Goal: Information Seeking & Learning: Learn about a topic

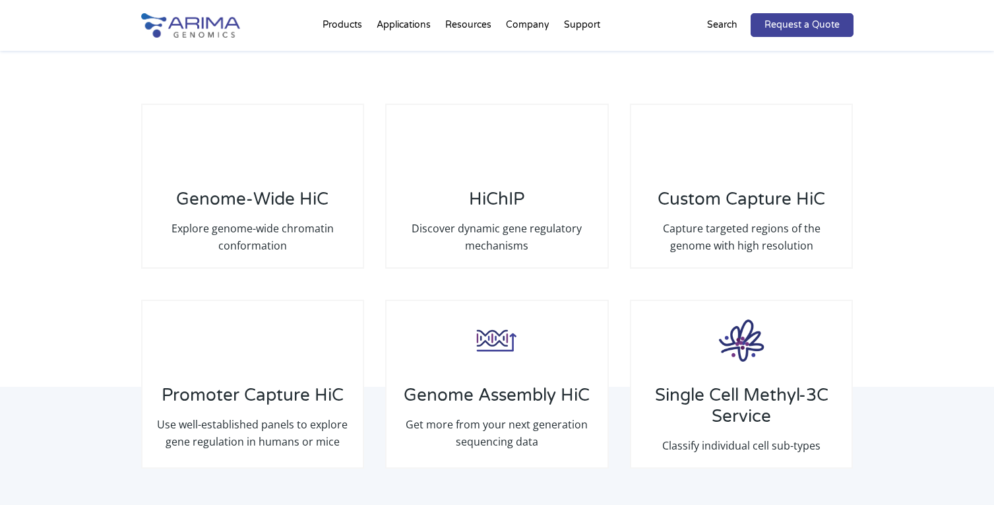
scroll to position [1953, 0]
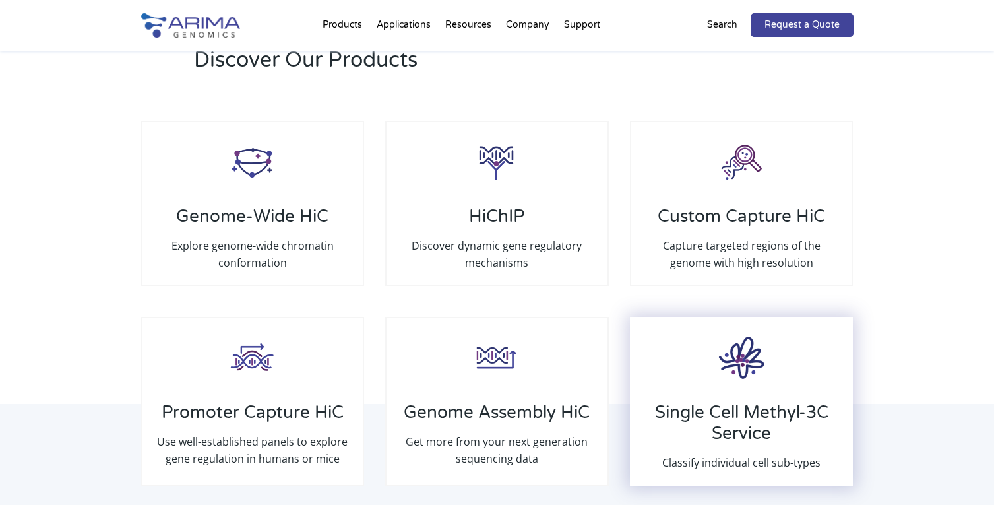
click at [806, 413] on h3 "Single Cell Methyl-3C Service" at bounding box center [742, 428] width 194 height 52
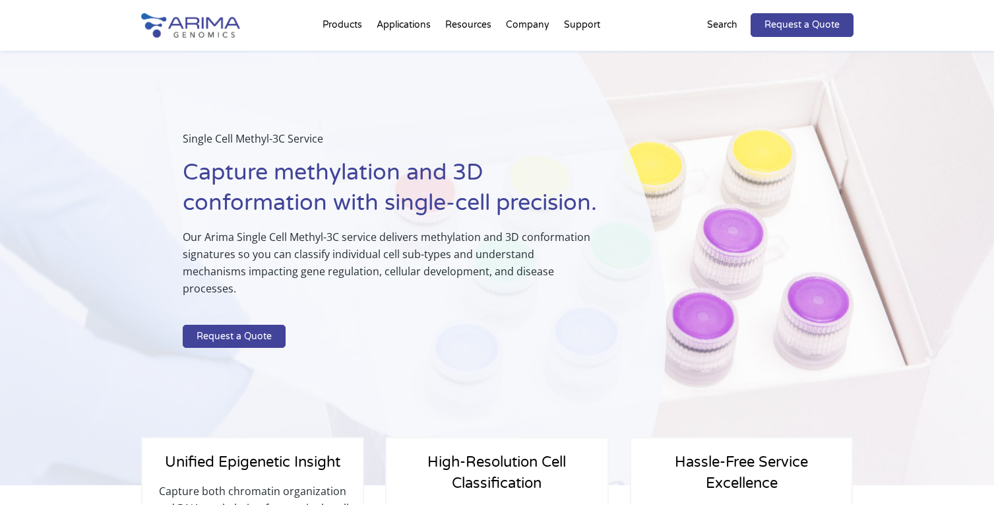
select select "California"
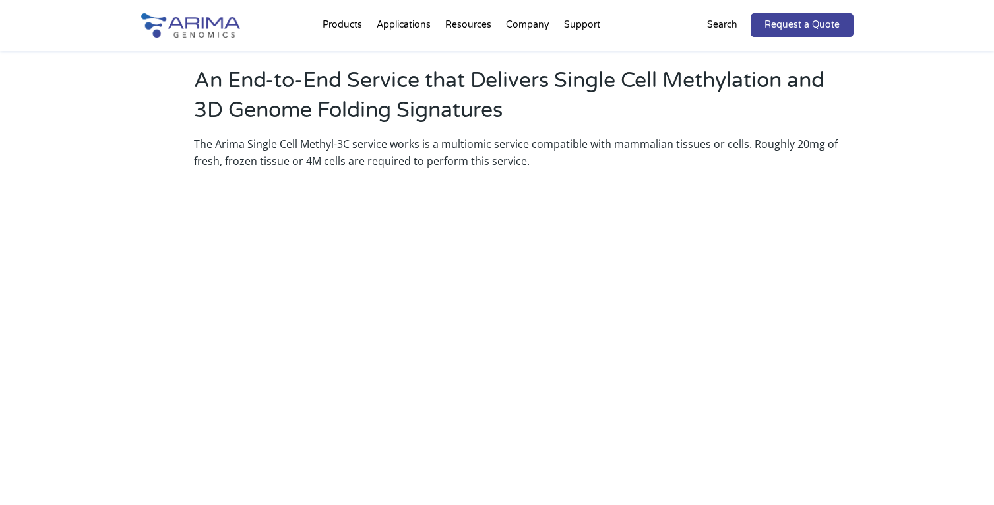
scroll to position [687, 0]
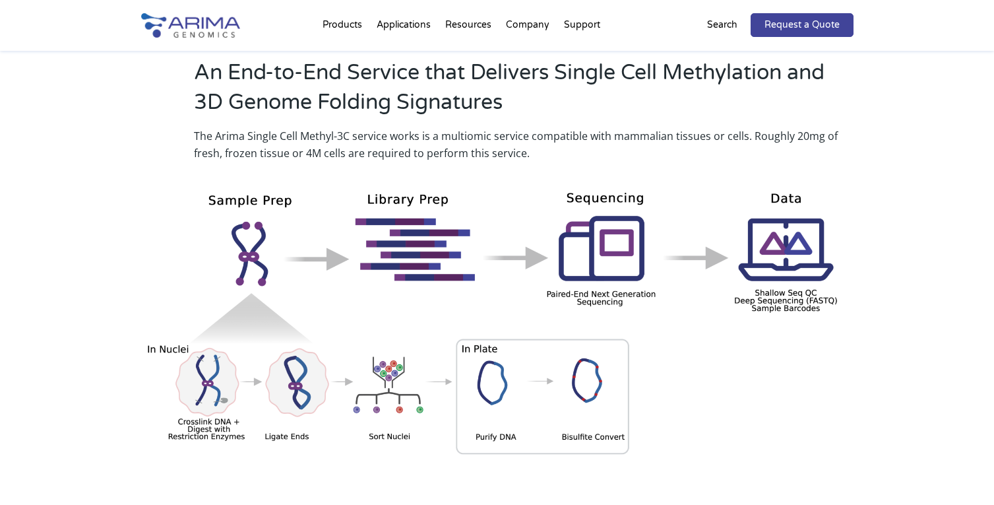
click at [282, 127] on p "The Arima Single Cell Methyl-3C service works is a multiomic service compatible…" at bounding box center [524, 144] width 660 height 34
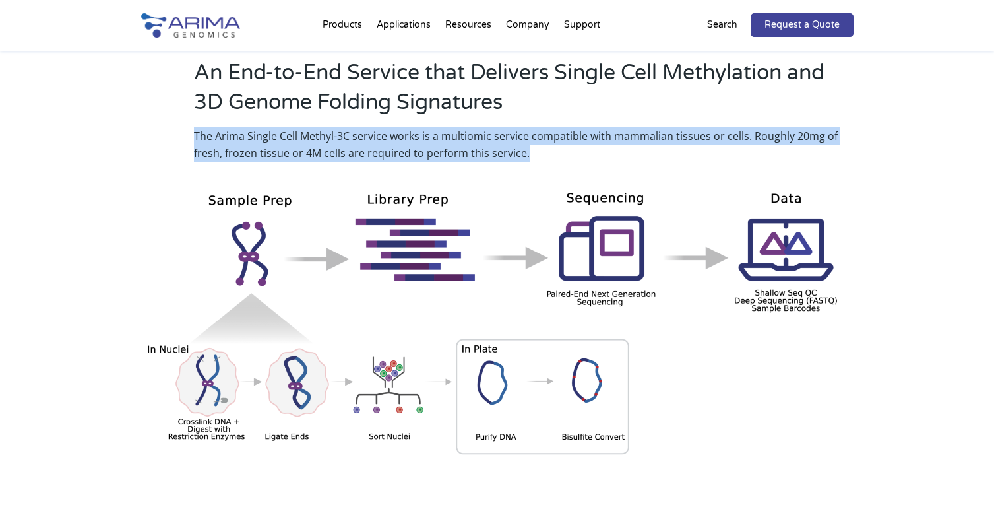
click at [282, 127] on p "The Arima Single Cell Methyl-3C service works is a multiomic service compatible…" at bounding box center [524, 144] width 660 height 34
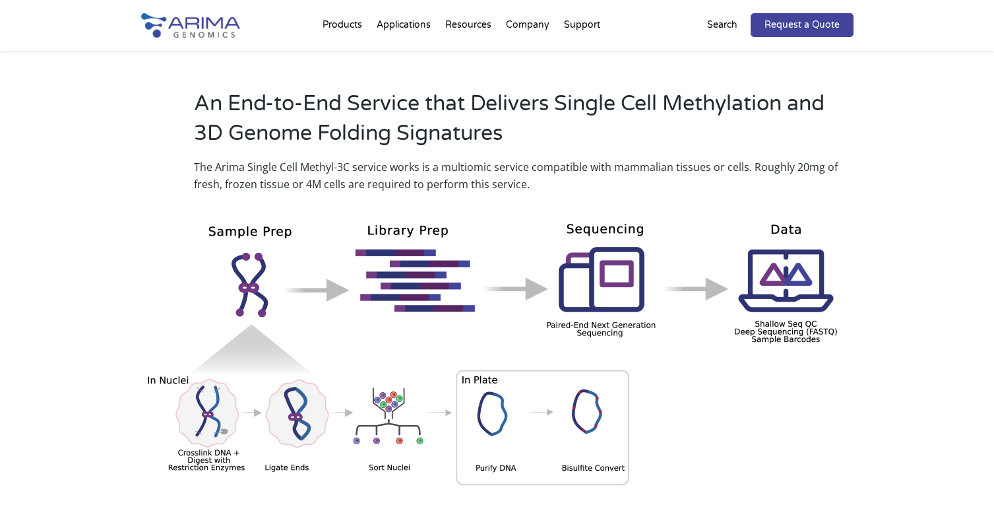
scroll to position [654, 0]
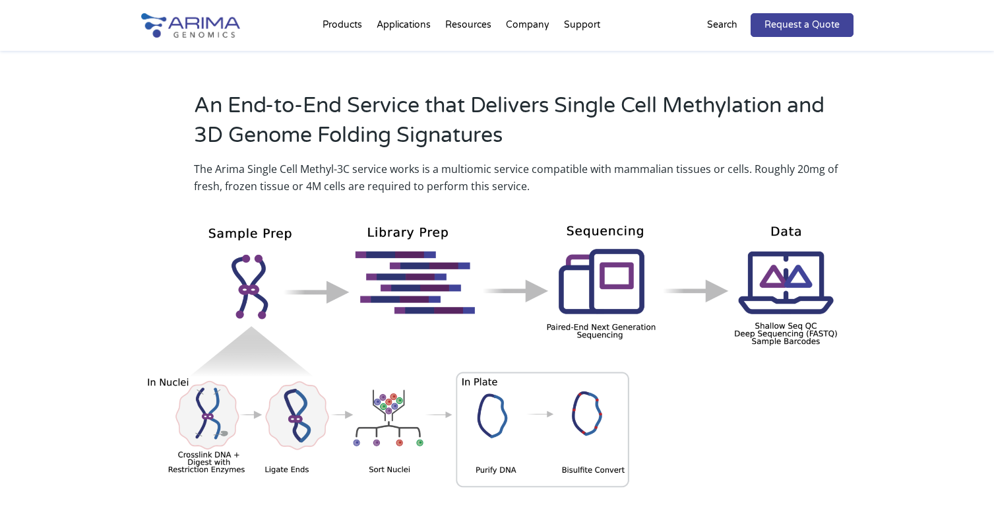
click at [272, 160] on p "The Arima Single Cell Methyl-3C service works is a multiomic service compatible…" at bounding box center [524, 177] width 660 height 34
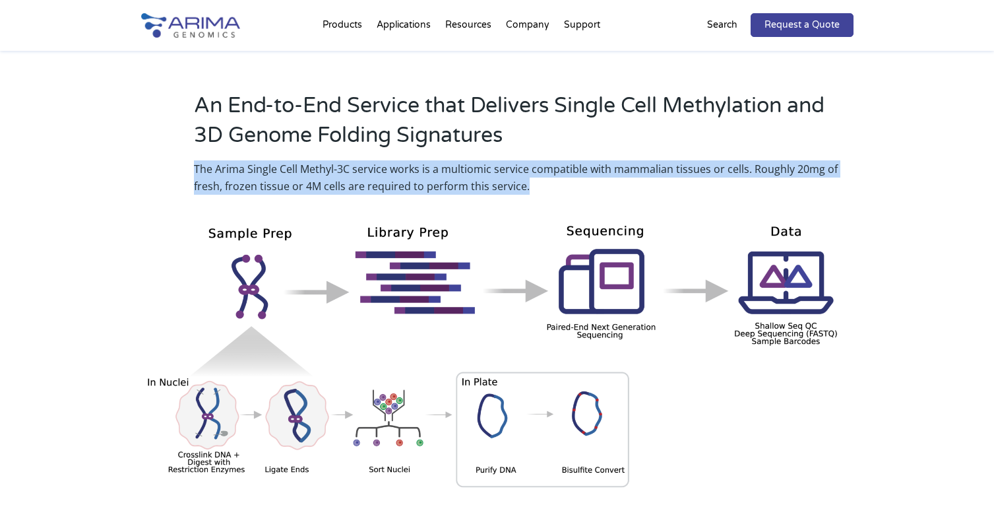
click at [272, 160] on p "The Arima Single Cell Methyl-3C service works is a multiomic service compatible…" at bounding box center [524, 177] width 660 height 34
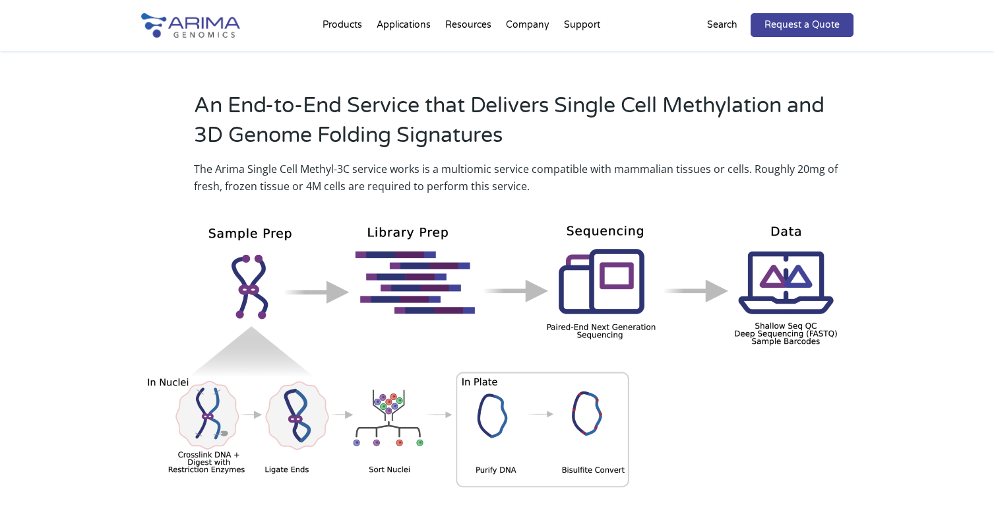
click at [272, 160] on p "The Arima Single Cell Methyl-3C service works is a multiomic service compatible…" at bounding box center [524, 177] width 660 height 34
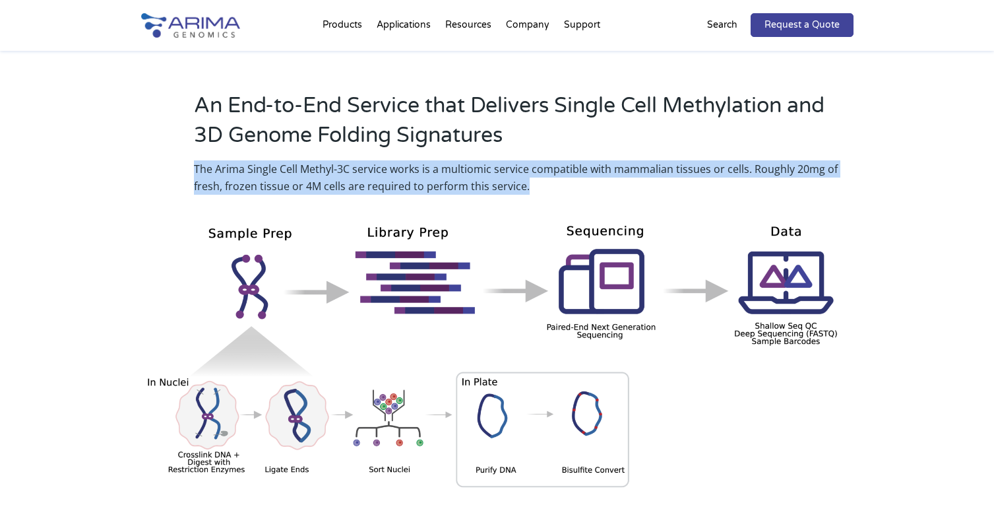
click at [272, 160] on p "The Arima Single Cell Methyl-3C service works is a multiomic service compatible…" at bounding box center [524, 177] width 660 height 34
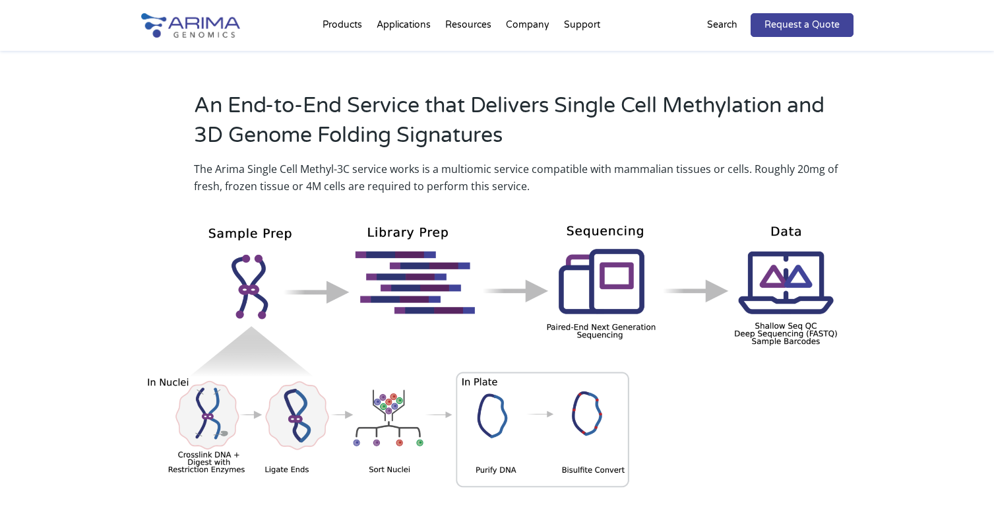
click at [223, 160] on p "The Arima Single Cell Methyl-3C service works is a multiomic service compatible…" at bounding box center [524, 177] width 660 height 34
click at [251, 160] on p "The Arima Single Cell Methyl-3C service works is a multiomic service compatible…" at bounding box center [524, 177] width 660 height 34
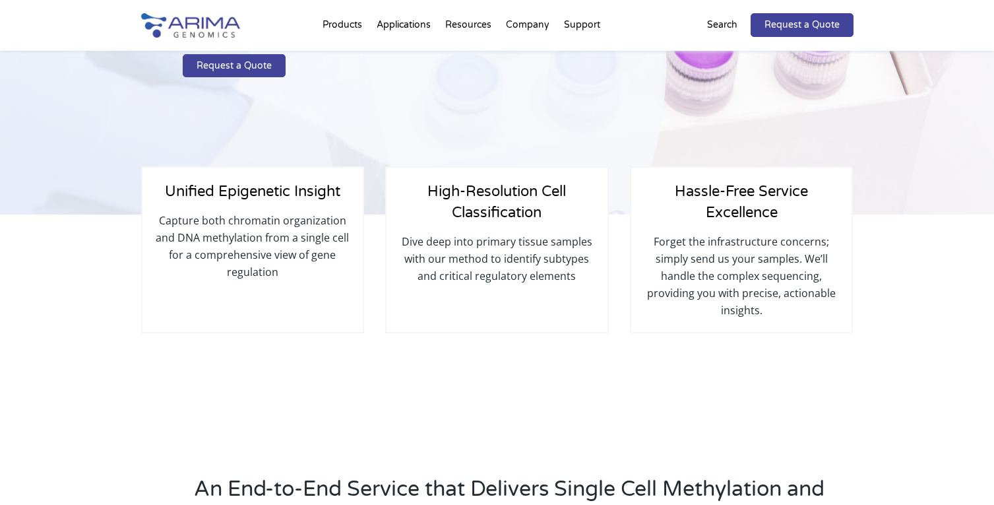
scroll to position [0, 0]
